Goal: Submit feedback/report problem

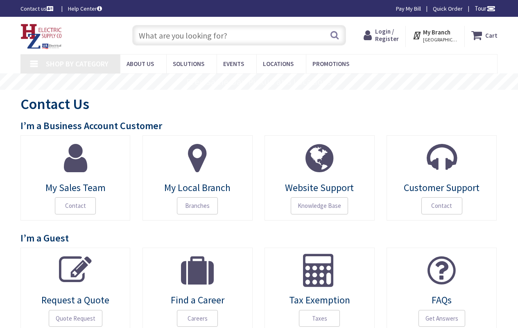
type input "[PERSON_NAME] & [PERSON_NAME], [GEOGRAPHIC_DATA], [GEOGRAPHIC_DATA]"
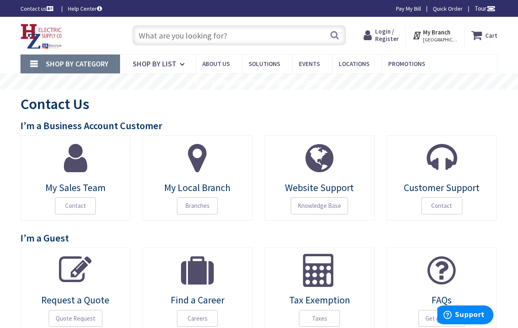
scroll to position [246, 0]
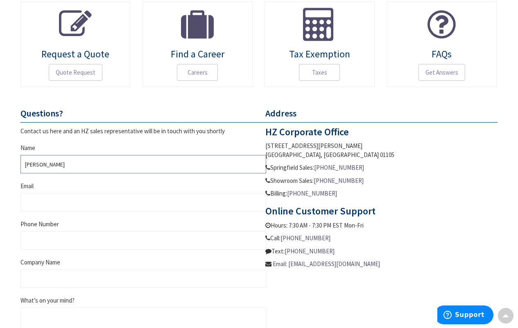
type input "Davis Jameson"
type input "djameson@businessisfun.net"
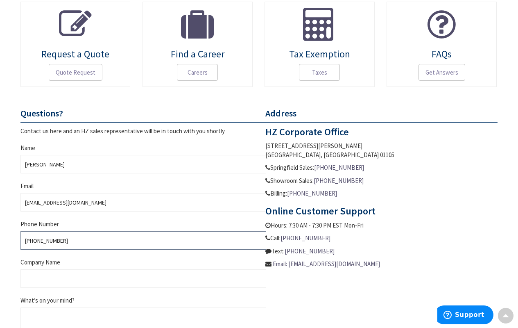
type input "(864) 461-9306"
type input "Davis Jameson"
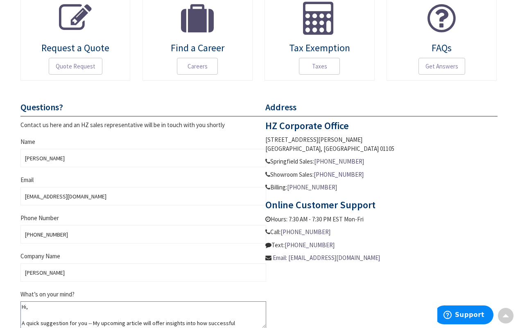
scroll to position [106, 0]
type textarea "Hi, A quick suggestion for you -- My upcoming article will offer insights into …"
